Goal: Transaction & Acquisition: Subscribe to service/newsletter

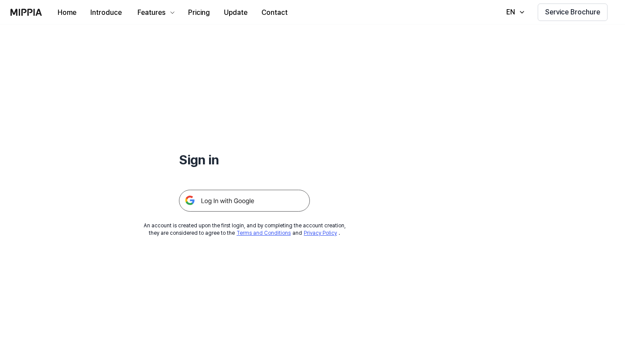
click at [243, 198] on img at bounding box center [244, 201] width 131 height 22
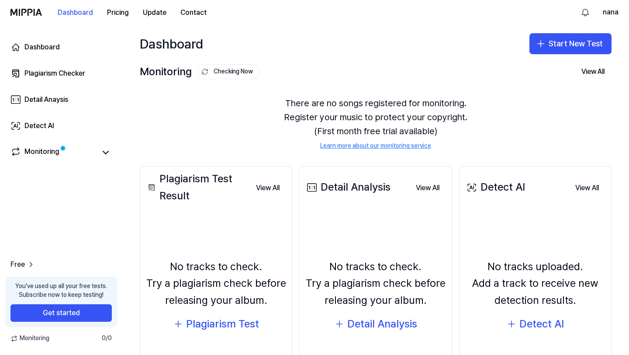
click at [51, 335] on div "Monitoring 0 / 0" at bounding box center [61, 338] width 122 height 9
click at [81, 152] on link "Monitoring" at bounding box center [53, 152] width 86 height 12
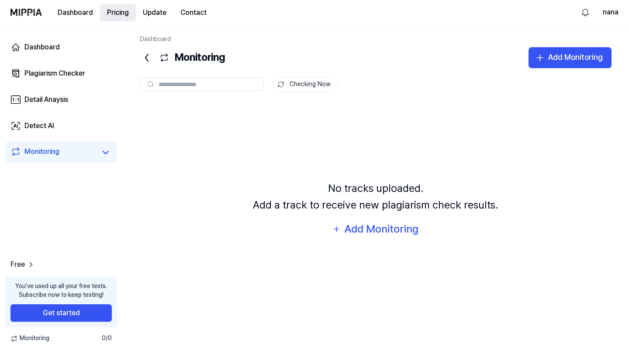
click at [118, 16] on button "Pricing" at bounding box center [118, 12] width 36 height 17
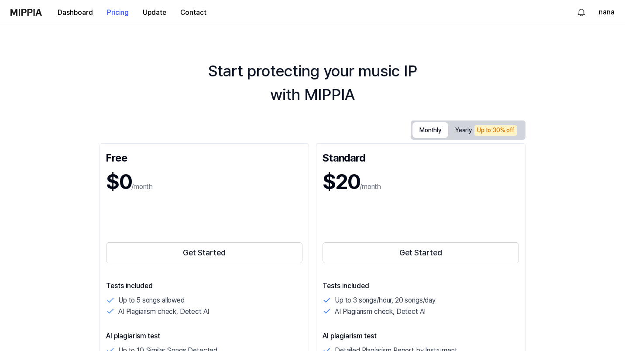
click at [448, 134] on button "Monthly" at bounding box center [431, 130] width 36 height 16
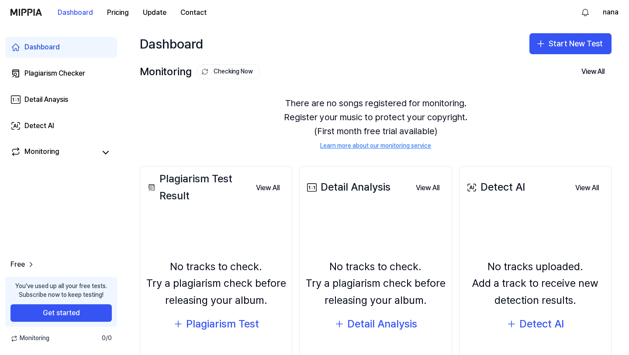
click at [33, 11] on img at bounding box center [25, 12] width 31 height 7
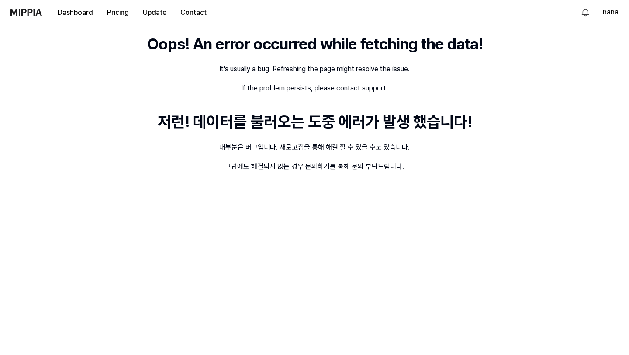
click at [20, 11] on img at bounding box center [25, 12] width 31 height 7
click at [615, 10] on button "nana" at bounding box center [611, 12] width 16 height 10
click at [546, 76] on button "Log out" at bounding box center [562, 74] width 100 height 9
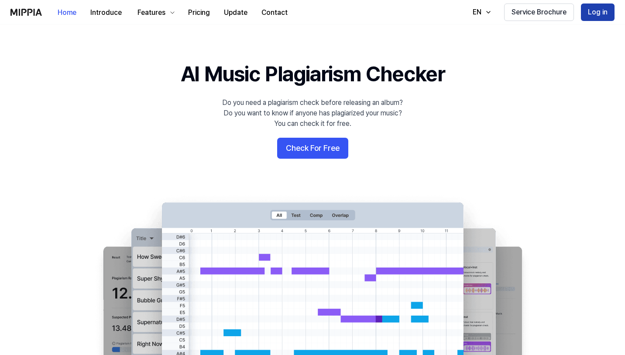
click at [597, 8] on button "Log in" at bounding box center [598, 11] width 34 height 17
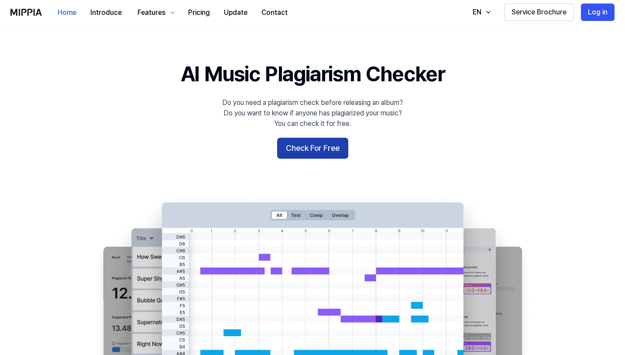
click at [316, 150] on button "Check For Free" at bounding box center [312, 148] width 71 height 21
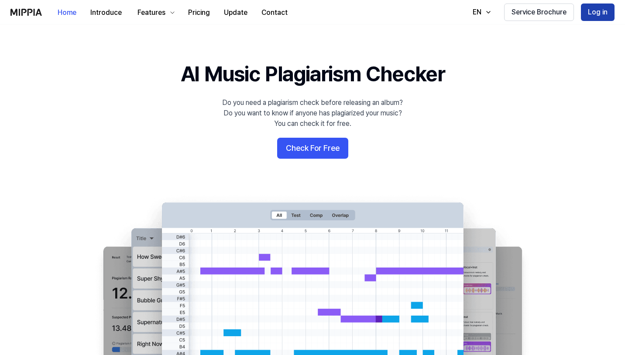
click at [599, 12] on button "Log in" at bounding box center [598, 11] width 34 height 17
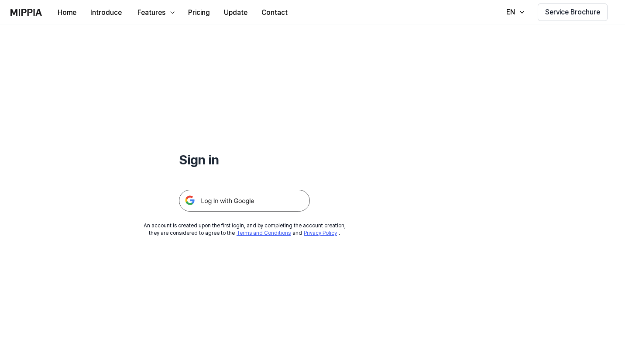
click at [283, 201] on img at bounding box center [244, 201] width 131 height 22
click at [27, 14] on img at bounding box center [25, 12] width 31 height 7
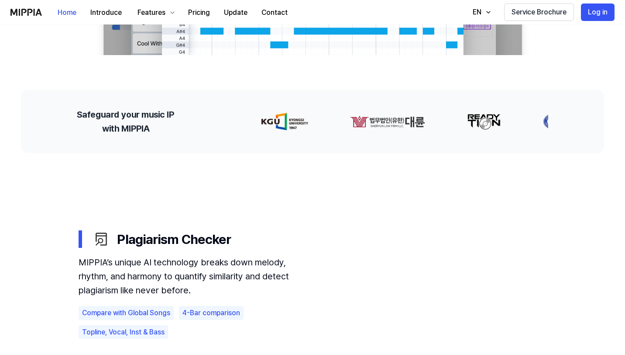
scroll to position [158, 0]
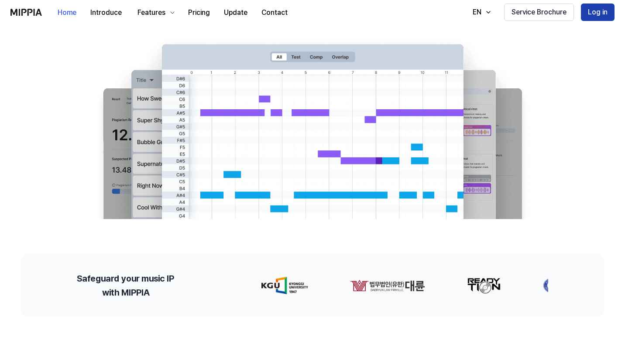
click at [593, 15] on button "Log in" at bounding box center [598, 11] width 34 height 17
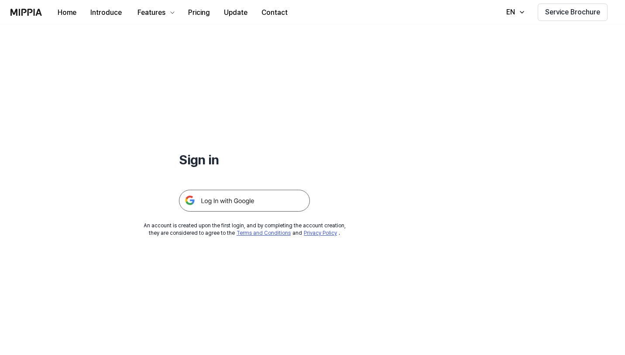
click at [286, 198] on img at bounding box center [244, 201] width 131 height 22
click at [34, 16] on div "Home Introduce Features Pricing Update Contact" at bounding box center [152, 12] width 284 height 24
click at [28, 14] on img at bounding box center [25, 12] width 31 height 7
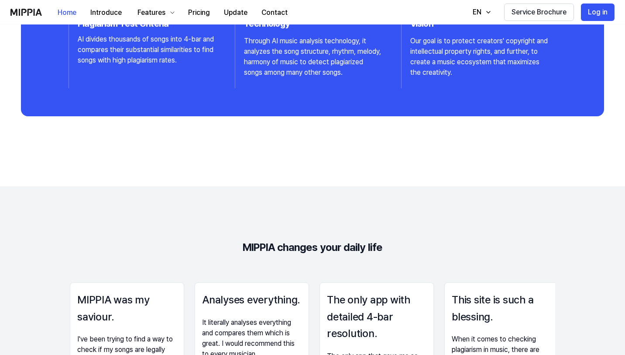
scroll to position [520, 0]
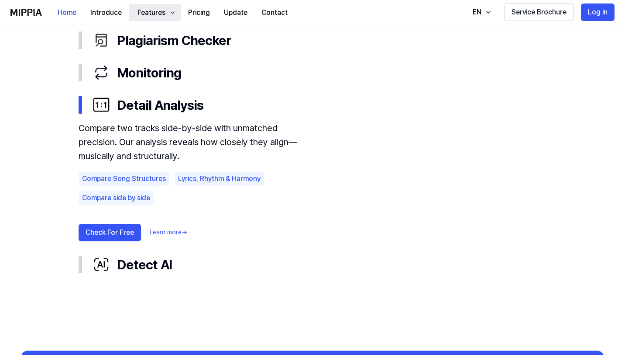
click at [150, 8] on div "Features" at bounding box center [151, 12] width 31 height 10
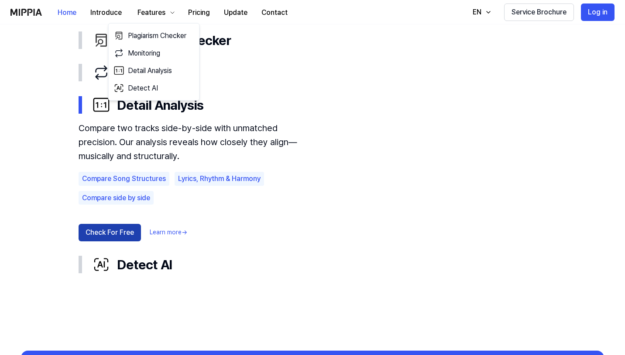
click at [123, 231] on button "Check For Free" at bounding box center [110, 232] width 62 height 17
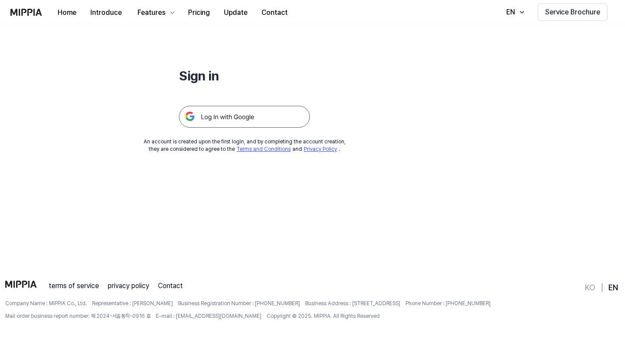
scroll to position [0, 0]
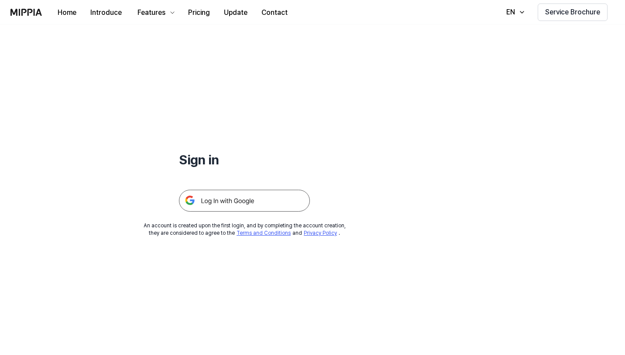
click at [248, 194] on img at bounding box center [244, 201] width 131 height 22
